Goal: Find specific page/section: Find specific page/section

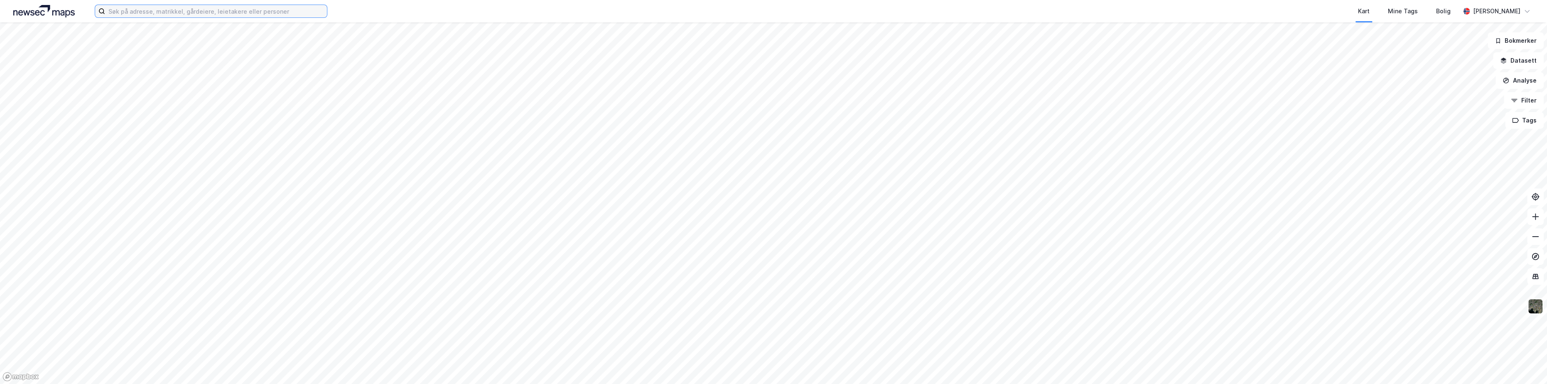
click at [184, 14] on input at bounding box center [216, 11] width 222 height 12
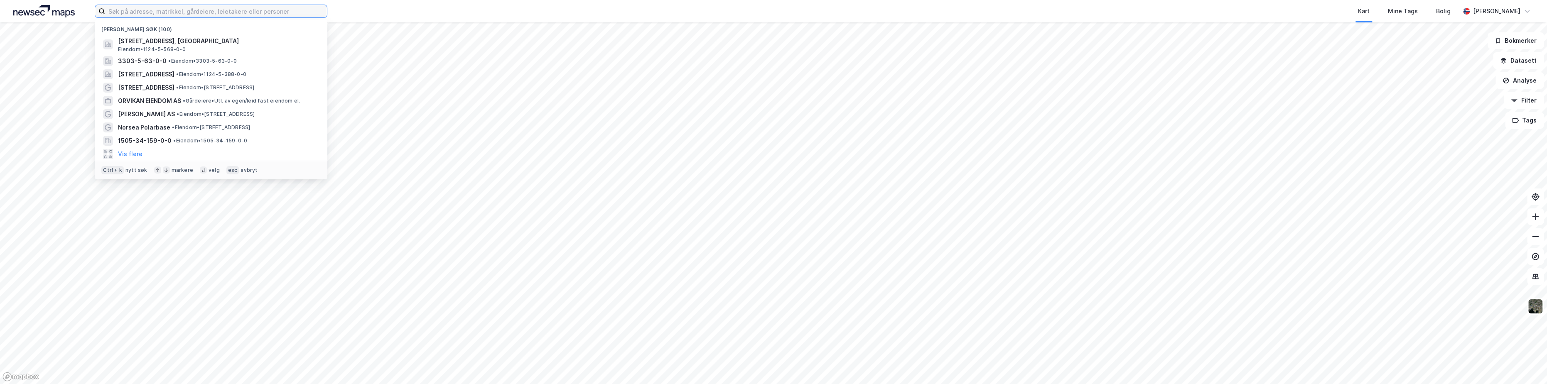
paste input "10/953"
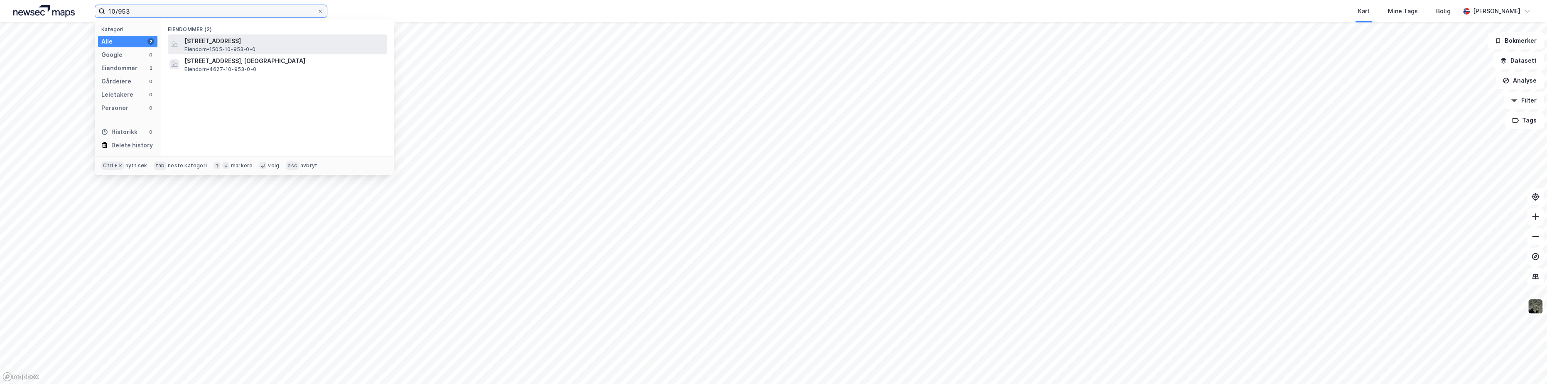
type input "10/953"
